Goal: Task Accomplishment & Management: Use online tool/utility

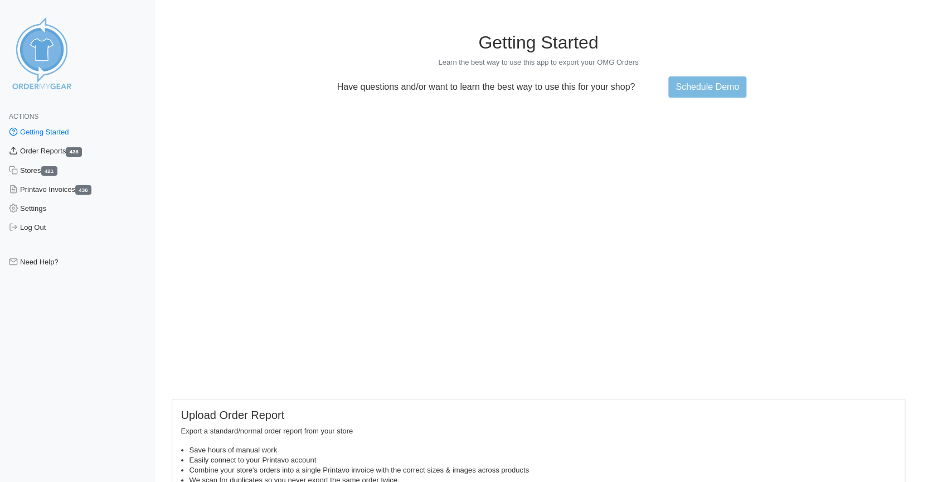
click at [39, 150] on link "Order Reports 436" at bounding box center [77, 151] width 154 height 19
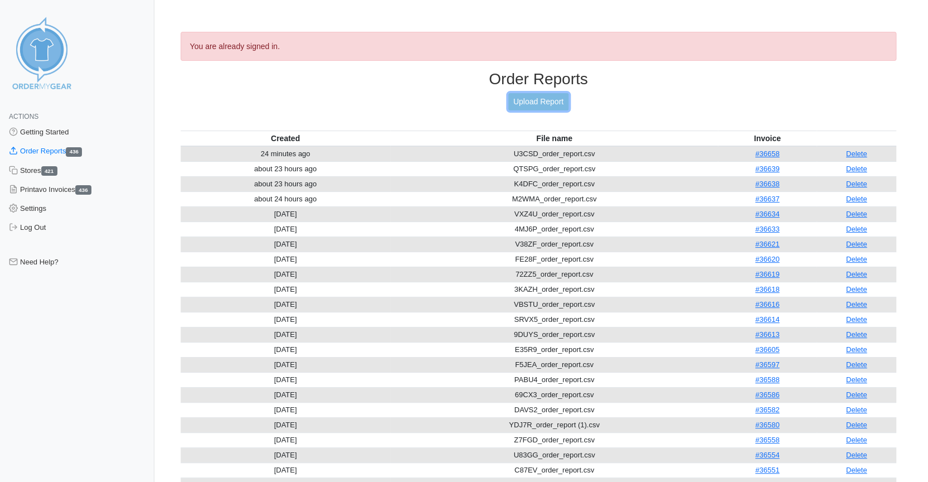
click at [536, 100] on link "Upload Report" at bounding box center [538, 101] width 60 height 17
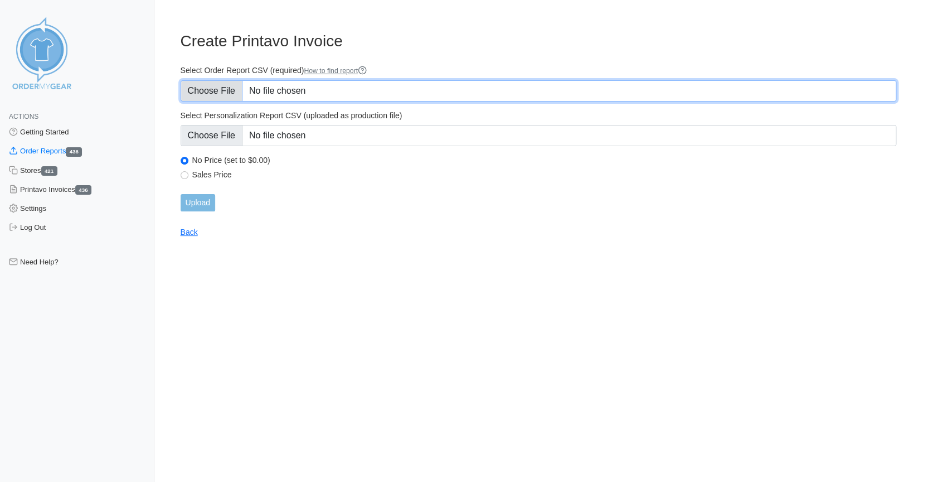
click at [207, 91] on input "Select Order Report CSV (required) How to find report" at bounding box center [539, 90] width 716 height 21
type input "C:\fakepath\2QV22_order_report.csv"
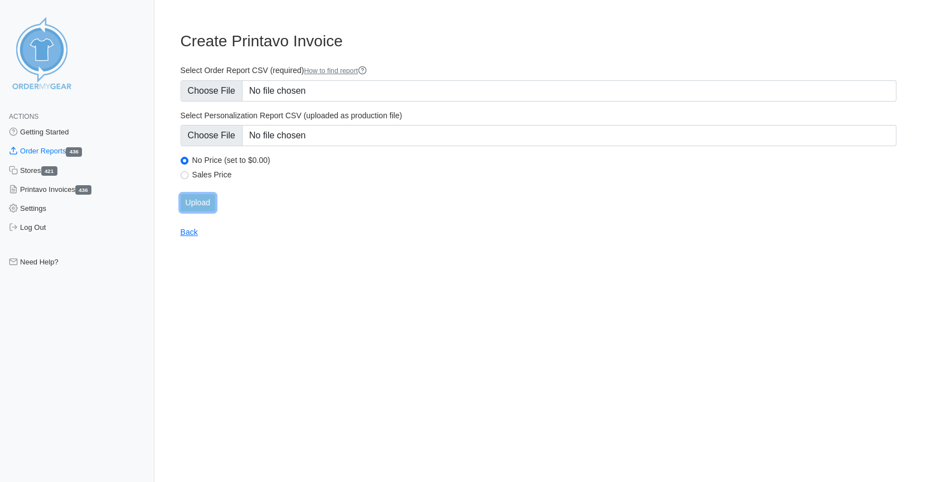
click at [199, 203] on input "Upload" at bounding box center [198, 202] width 35 height 17
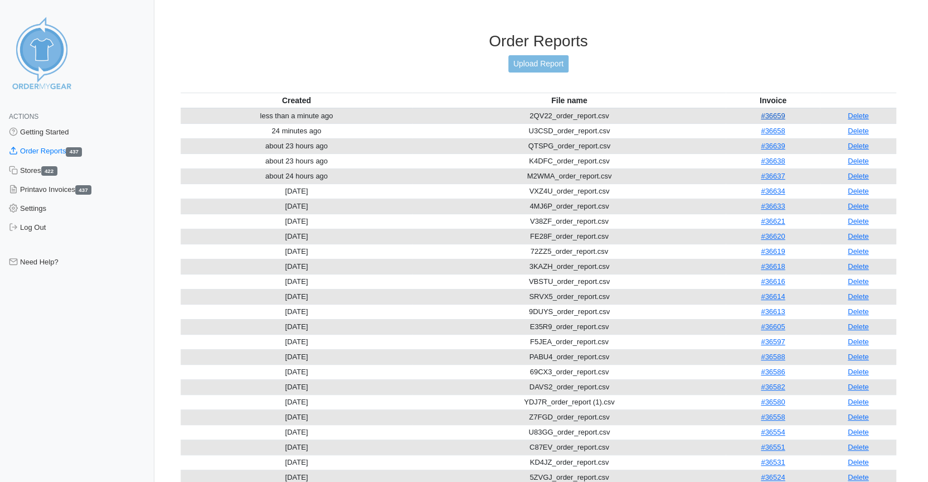
click at [771, 111] on link "#36659" at bounding box center [773, 115] width 24 height 8
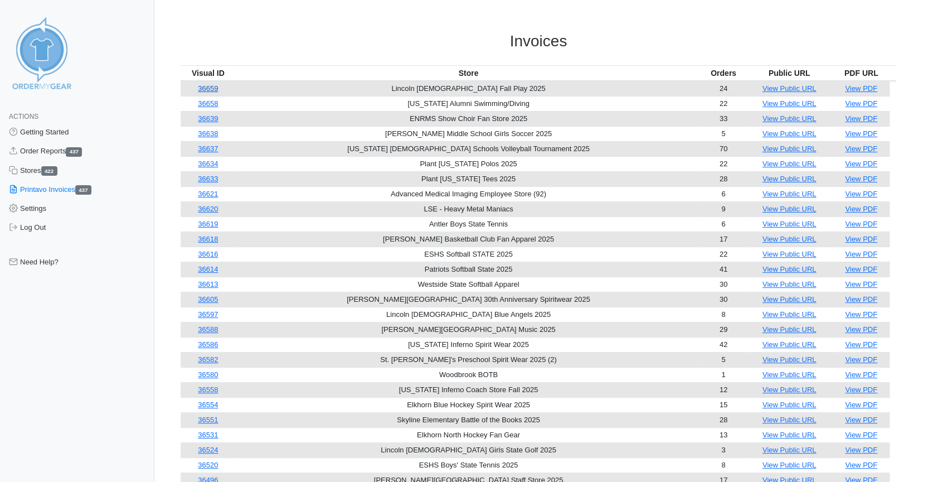
click at [212, 87] on link "36659" at bounding box center [208, 88] width 20 height 8
